Goal: Ask a question

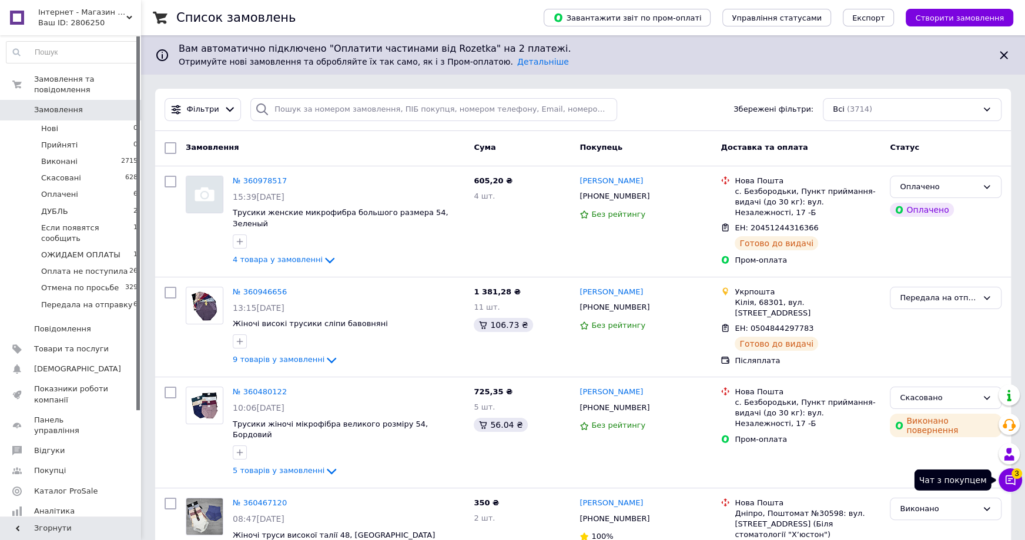
click at [1015, 479] on icon at bounding box center [1011, 480] width 12 height 12
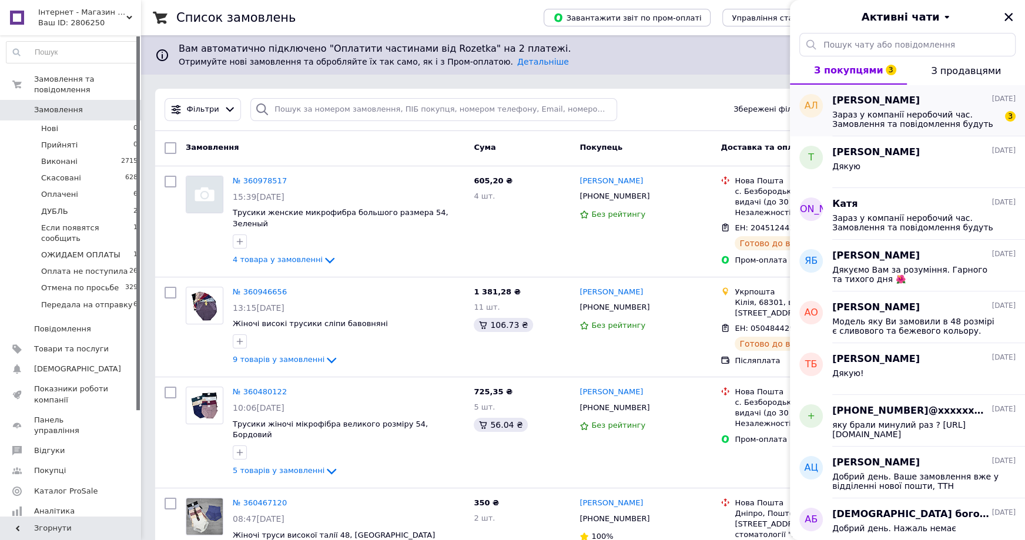
click at [917, 116] on span "Зараз у компанії неробочий час. Замовлення та повідомлення будуть оброблені з 1…" at bounding box center [916, 119] width 167 height 19
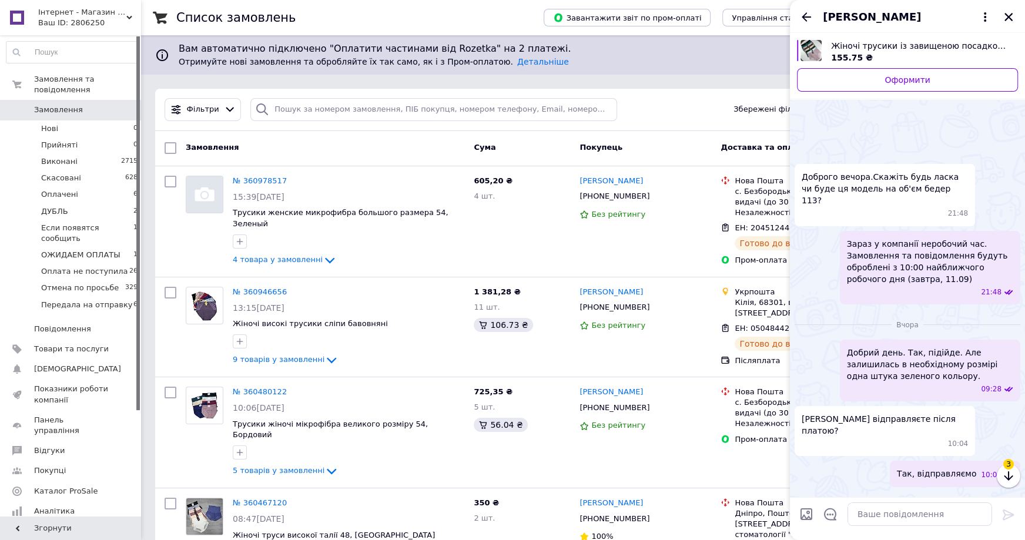
scroll to position [955, 0]
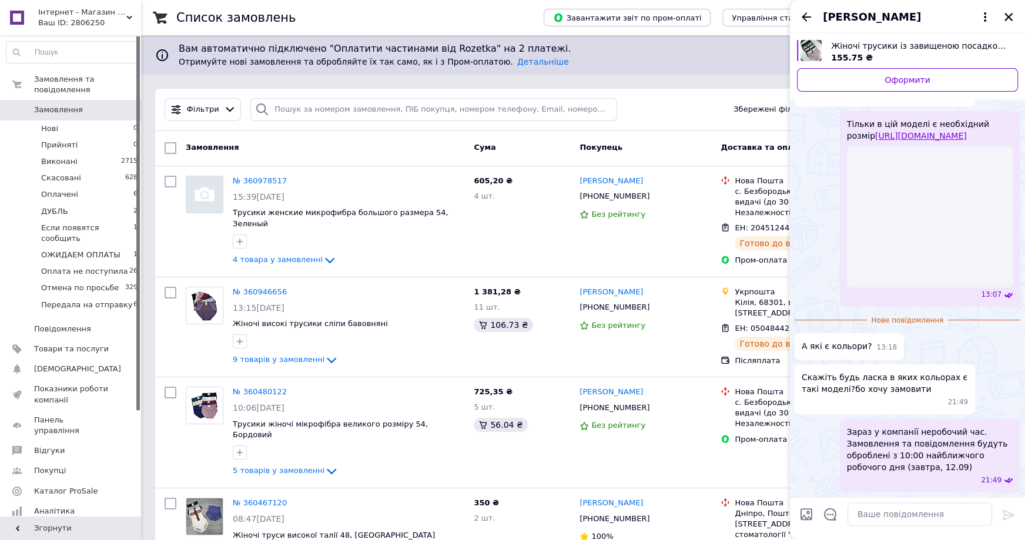
click at [920, 131] on link "[URL][DOMAIN_NAME]" at bounding box center [921, 135] width 92 height 9
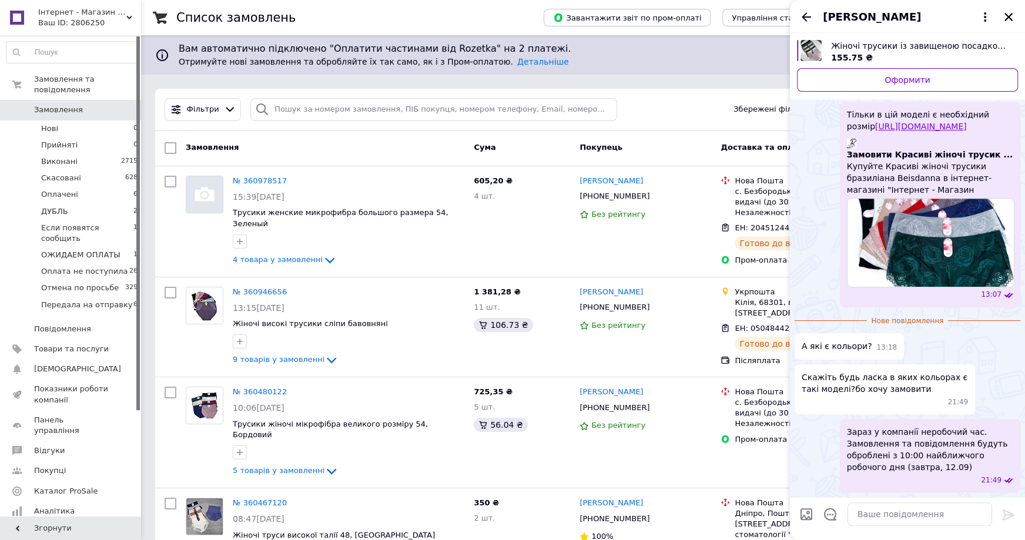
scroll to position [922, 0]
click at [924, 513] on textarea at bounding box center [920, 515] width 145 height 24
type textarea "L"
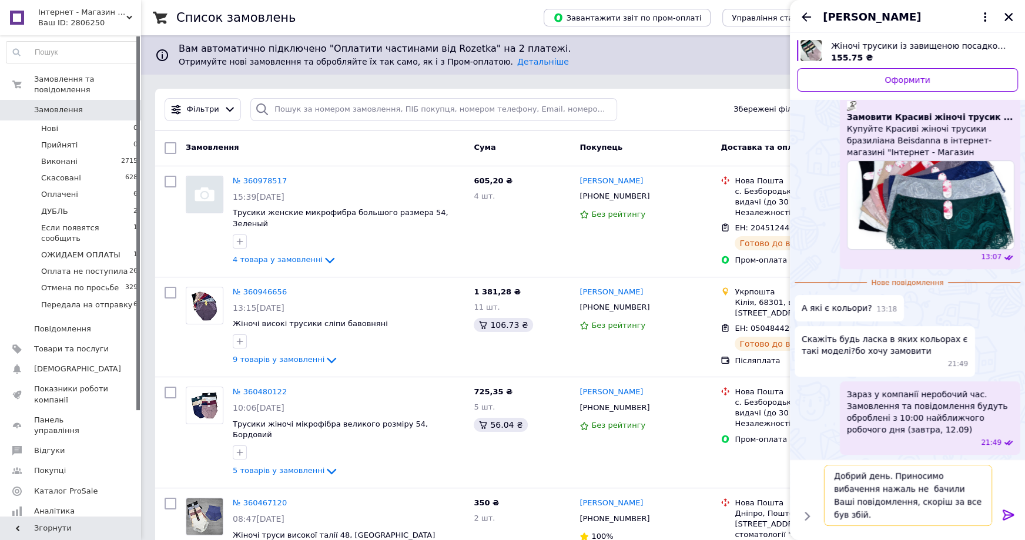
scroll to position [7, 0]
paste textarea "Пудра Кофе Белый Бежевый Черный Синий"
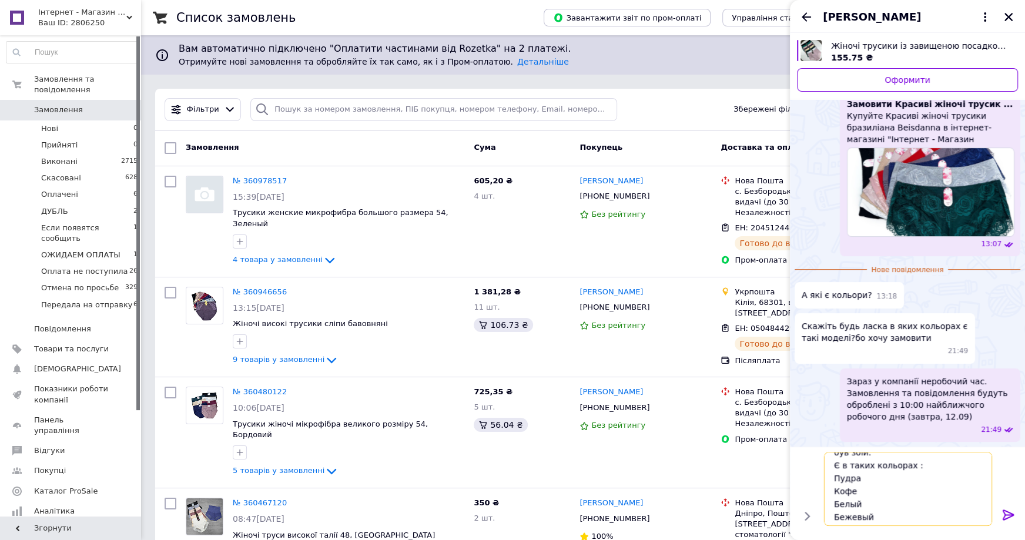
scroll to position [37, 0]
click at [849, 500] on textarea "Добрий день. Приносимо вибачення нажаль не бачили Ваші повідомлення, скоріш за …" at bounding box center [908, 489] width 168 height 74
click at [857, 488] on textarea "Добрий день. Приносимо вибачення нажаль не бачили Ваші повідомлення, скоріш за …" at bounding box center [908, 489] width 168 height 74
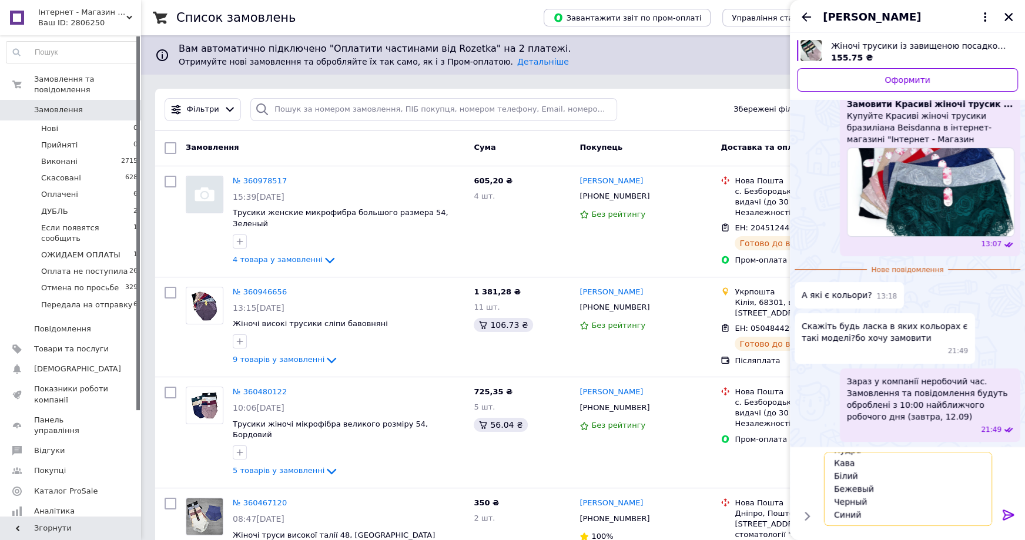
click at [857, 488] on textarea "Добрий день. Приносимо вибачення нажаль не бачили Ваші повідомлення, скоріш за …" at bounding box center [908, 489] width 168 height 74
click at [861, 488] on textarea "Добрий день. Приносимо вибачення нажаль не бачили Ваші повідомлення, скоріш за …" at bounding box center [908, 489] width 168 height 74
click at [864, 488] on textarea "Добрий день. Приносимо вибачення нажаль не бачили Ваші повідомлення, скоріш за …" at bounding box center [908, 489] width 168 height 74
click at [857, 502] on textarea "Добрий день. Приносимо вибачення нажаль не бачили Ваші повідомлення, скоріш за …" at bounding box center [908, 489] width 168 height 74
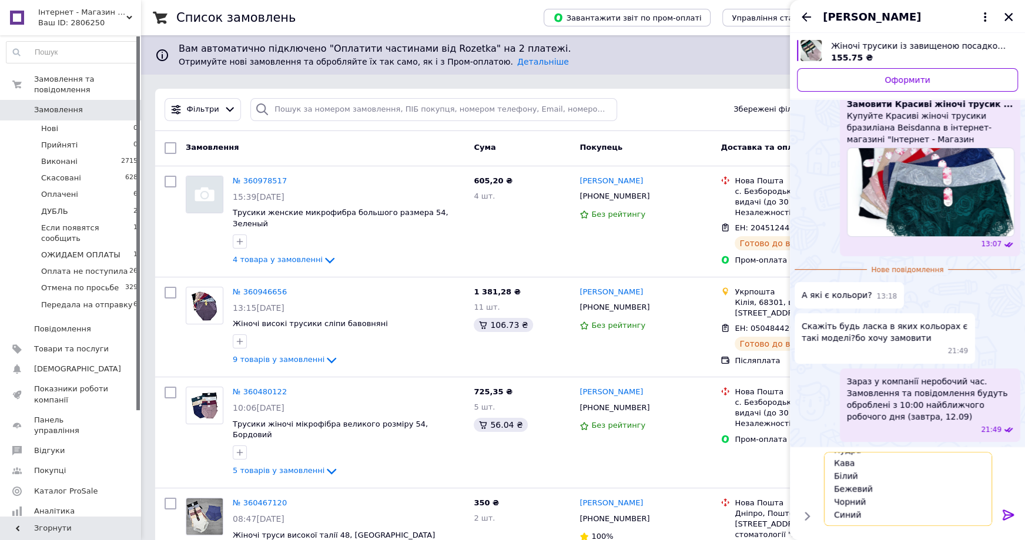
click at [854, 515] on textarea "Добрий день. Приносимо вибачення нажаль не бачили Ваші повідомлення, скоріш за …" at bounding box center [908, 489] width 168 height 74
type textarea "Добрий день. Приносимо вибачення нажаль не бачили Ваші повідомлення, скоріш за …"
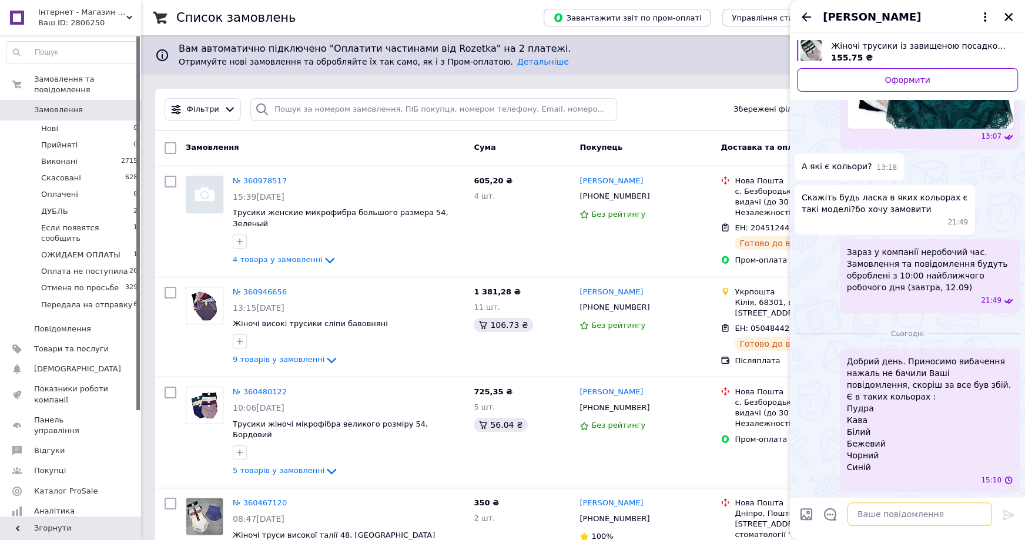
scroll to position [1081, 0]
